Goal: Find specific page/section: Find specific page/section

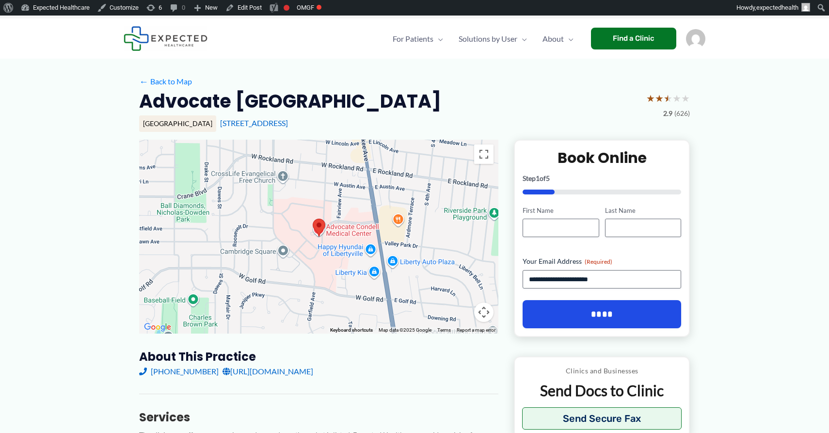
scroll to position [16, 0]
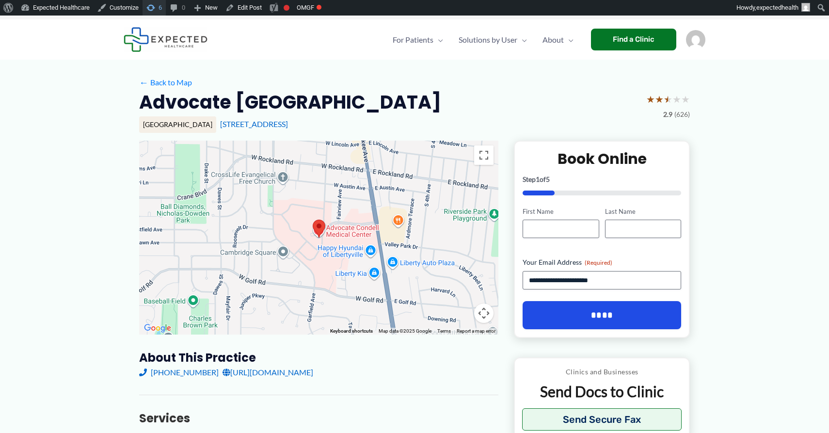
click at [155, 1] on span "Toolbar" at bounding box center [151, 7] width 10 height 14
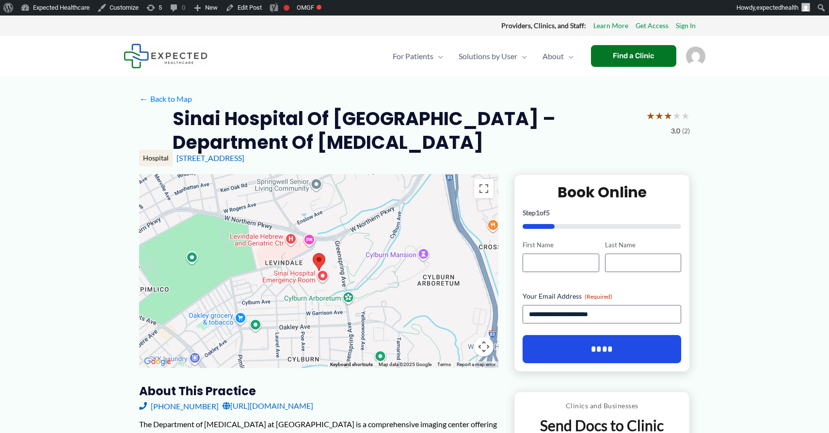
click at [259, 127] on h2 "Sinai Hospital of [GEOGRAPHIC_DATA] – Department of [MEDICAL_DATA]" at bounding box center [406, 131] width 466 height 48
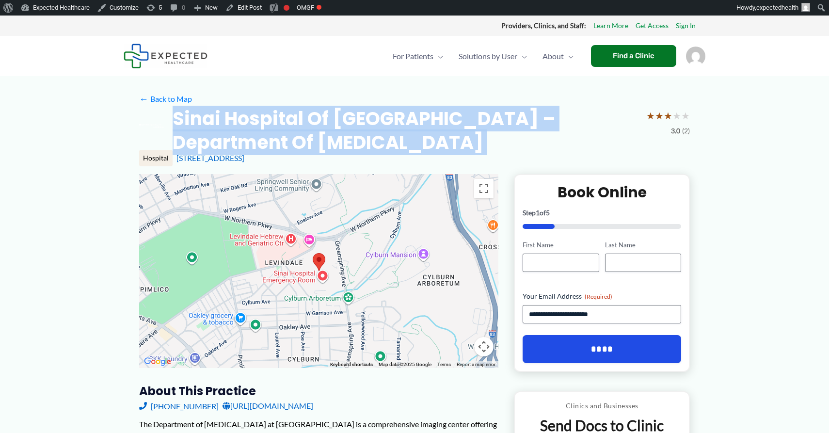
click at [259, 127] on h2 "Sinai Hospital of [GEOGRAPHIC_DATA] – Department of [MEDICAL_DATA]" at bounding box center [406, 131] width 466 height 48
copy div "Sinai Hospital of [GEOGRAPHIC_DATA] – Department of [MEDICAL_DATA]"
